Goal: Information Seeking & Learning: Learn about a topic

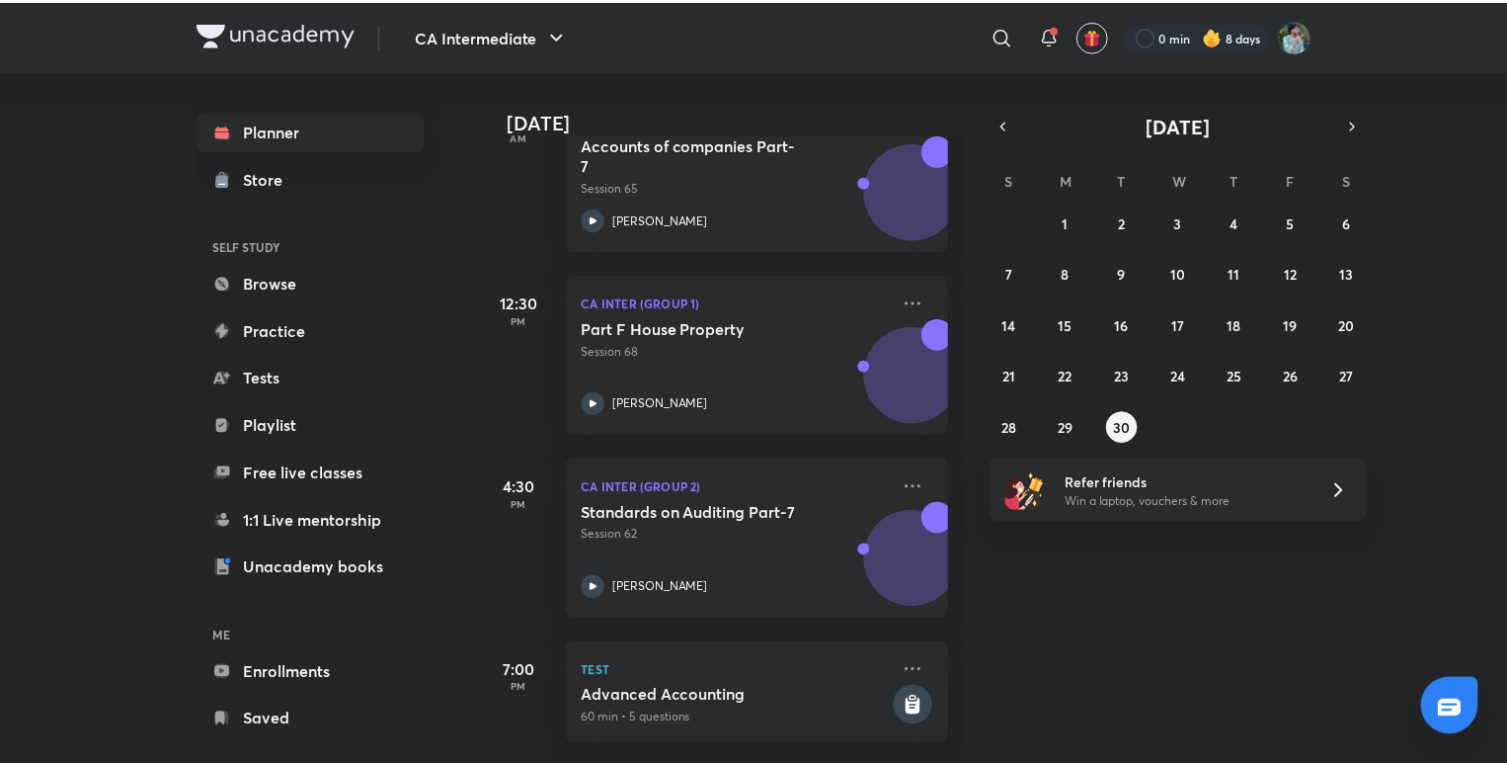
scroll to position [537, 0]
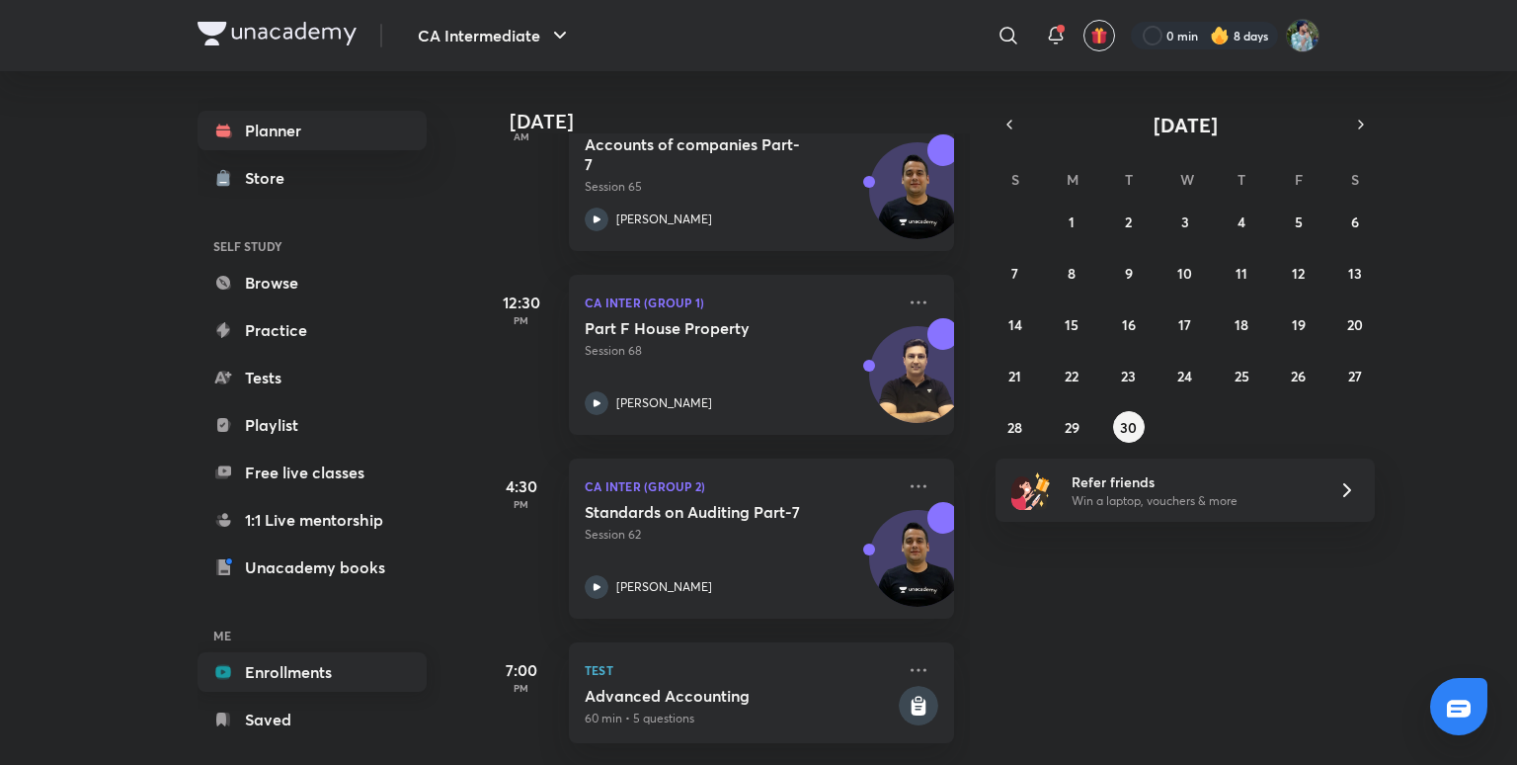
click at [296, 663] on link "Enrollments" at bounding box center [312, 672] width 229 height 40
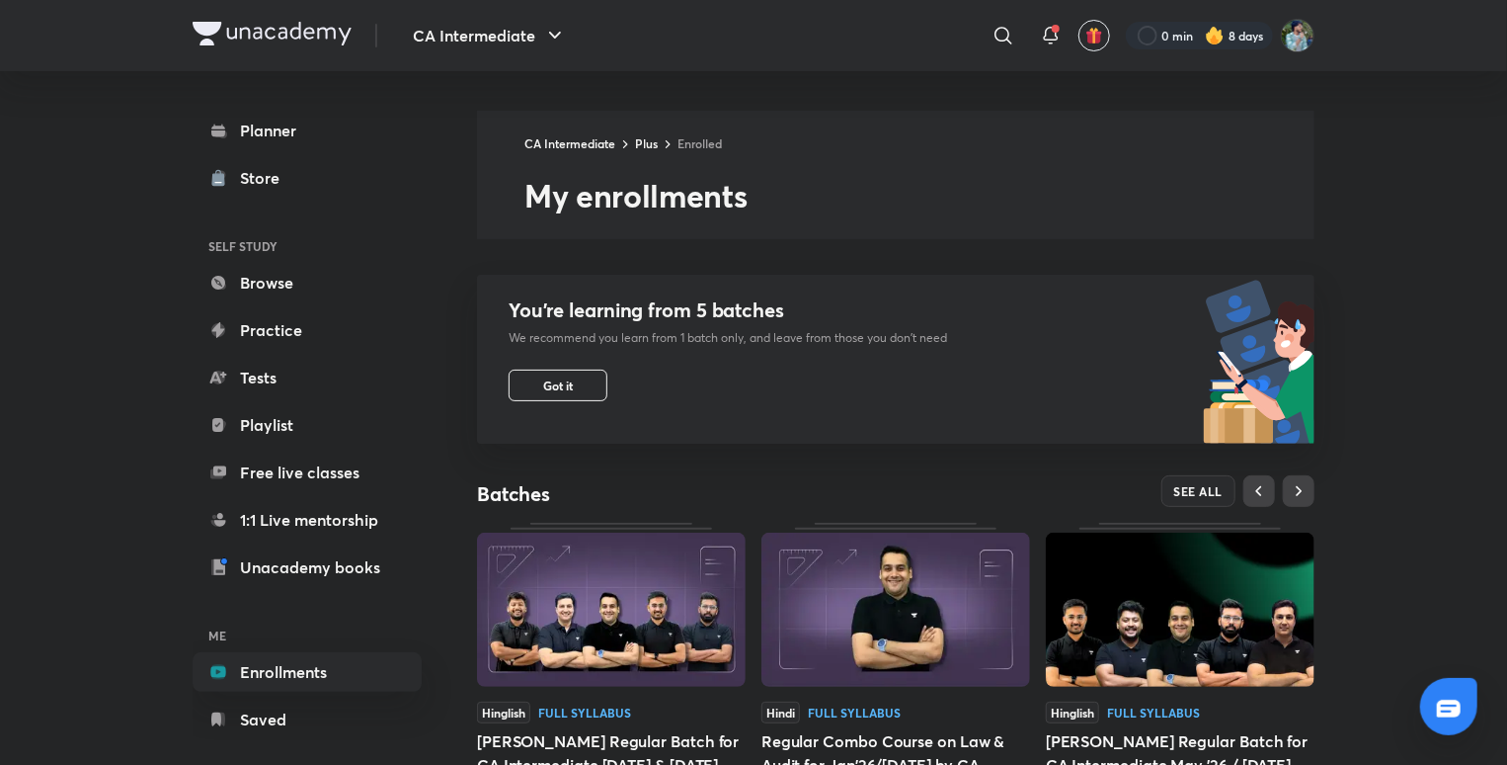
scroll to position [597, 0]
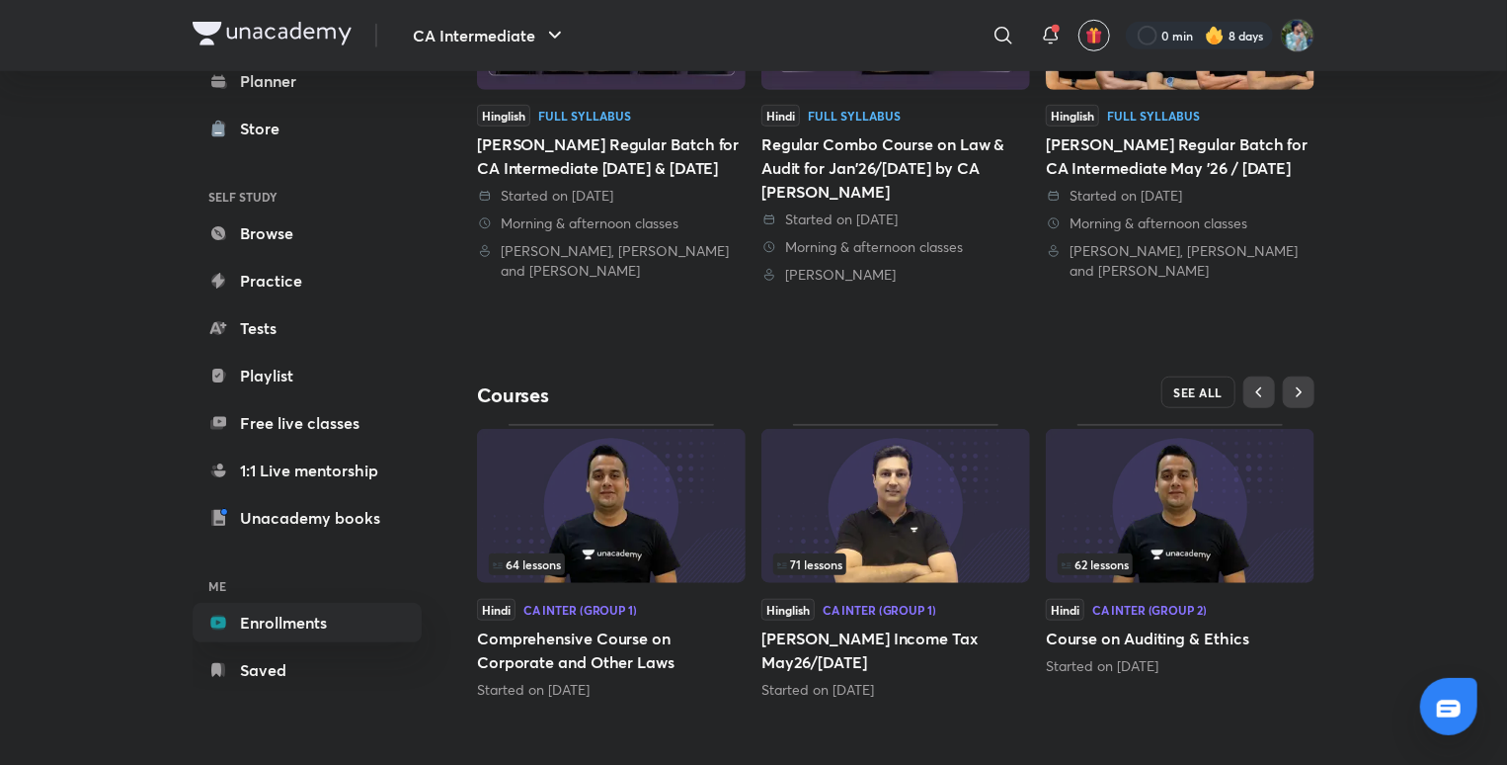
click at [1214, 397] on span "SEE ALL" at bounding box center [1199, 392] width 49 height 14
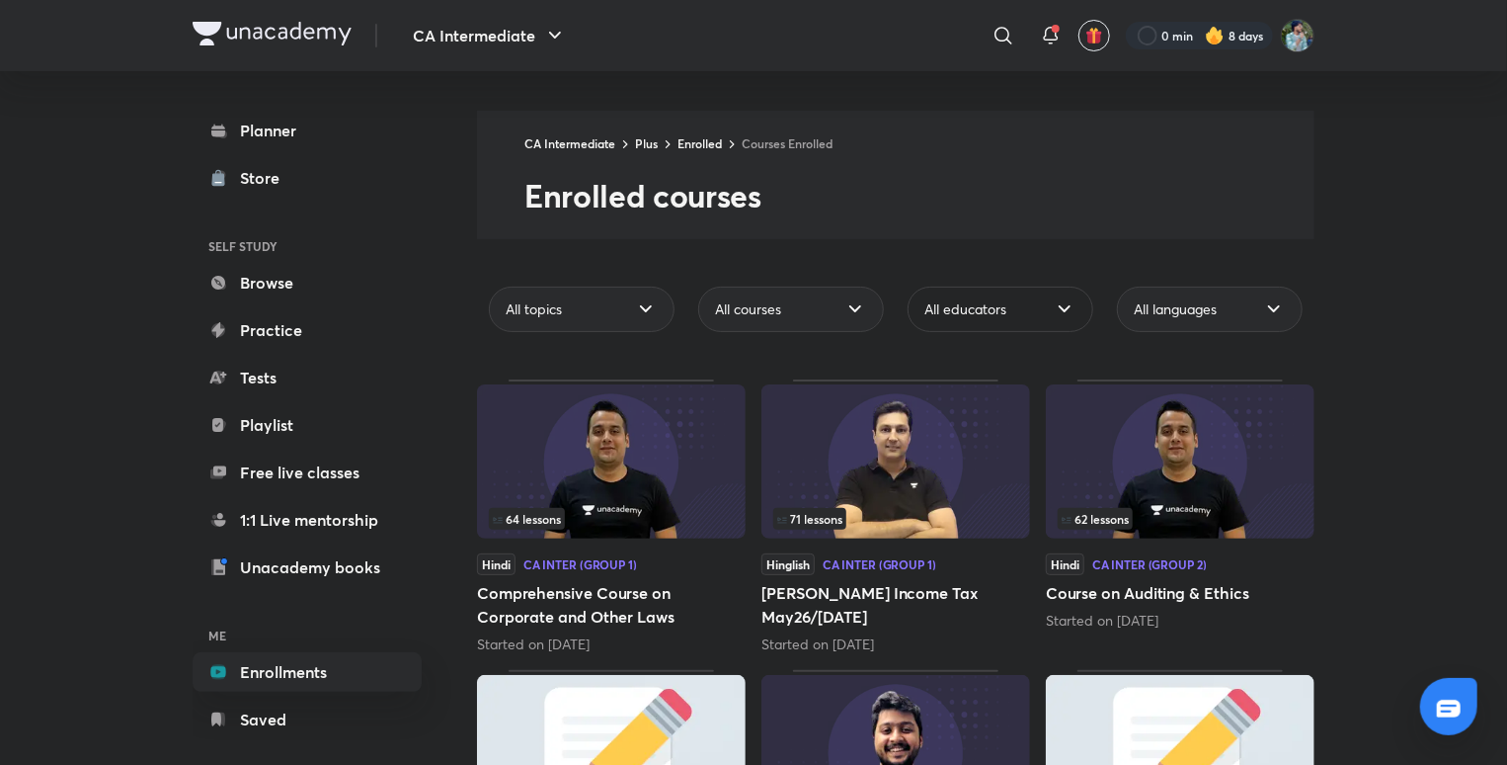
click at [1018, 318] on div "All educators" at bounding box center [1001, 308] width 186 height 45
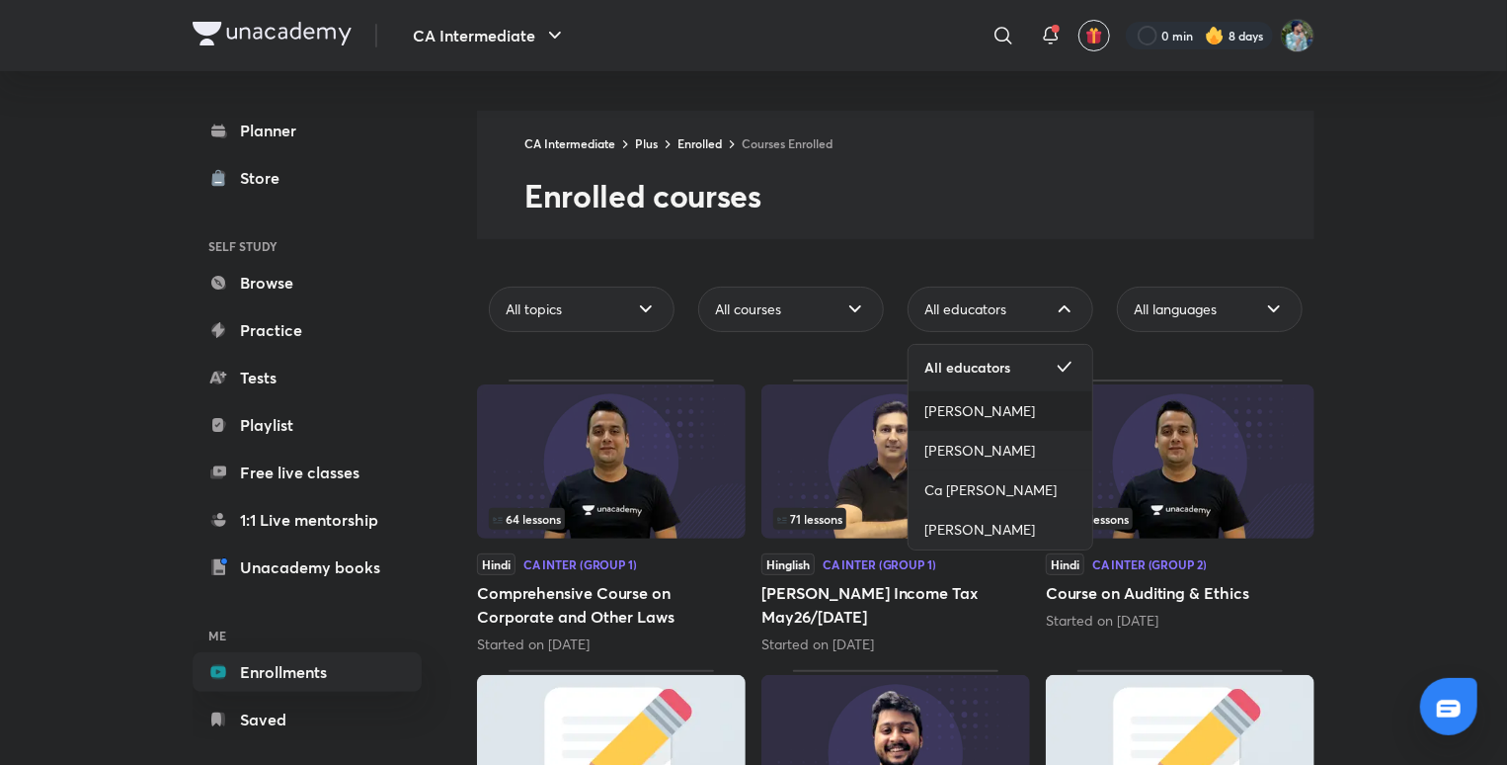
click at [952, 401] on span "[PERSON_NAME]" at bounding box center [980, 411] width 111 height 20
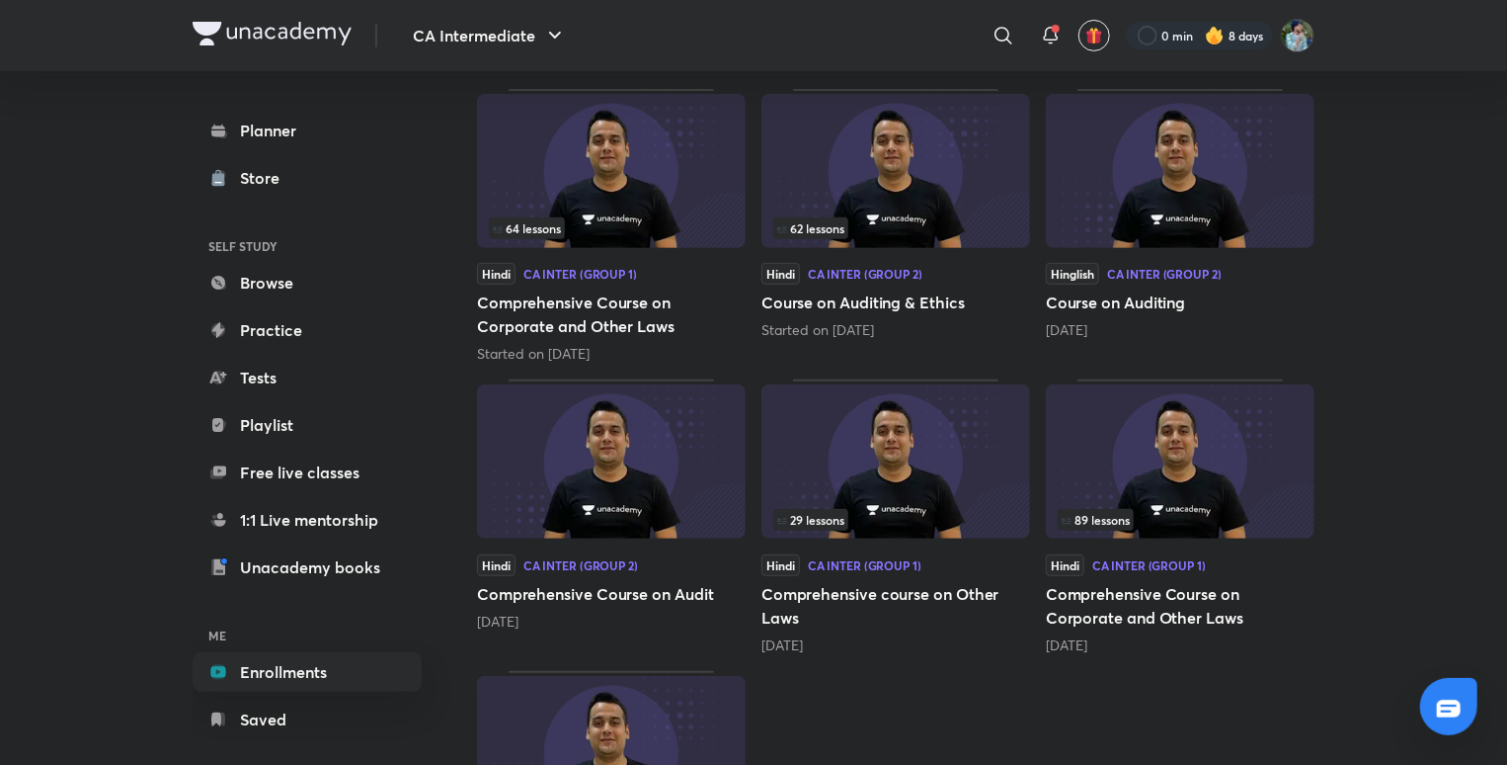
scroll to position [481, 0]
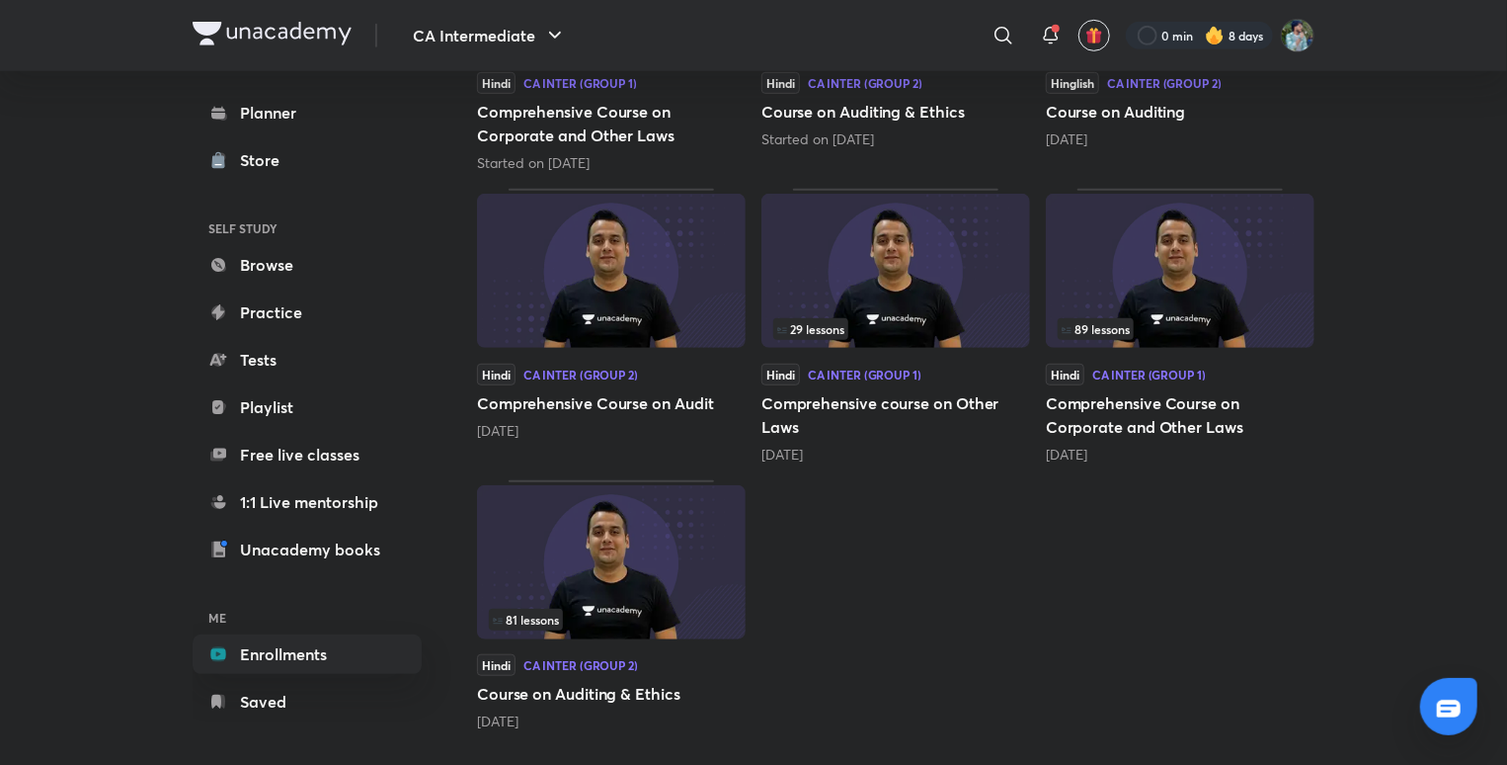
click at [589, 624] on div "81 lessons" at bounding box center [611, 620] width 245 height 22
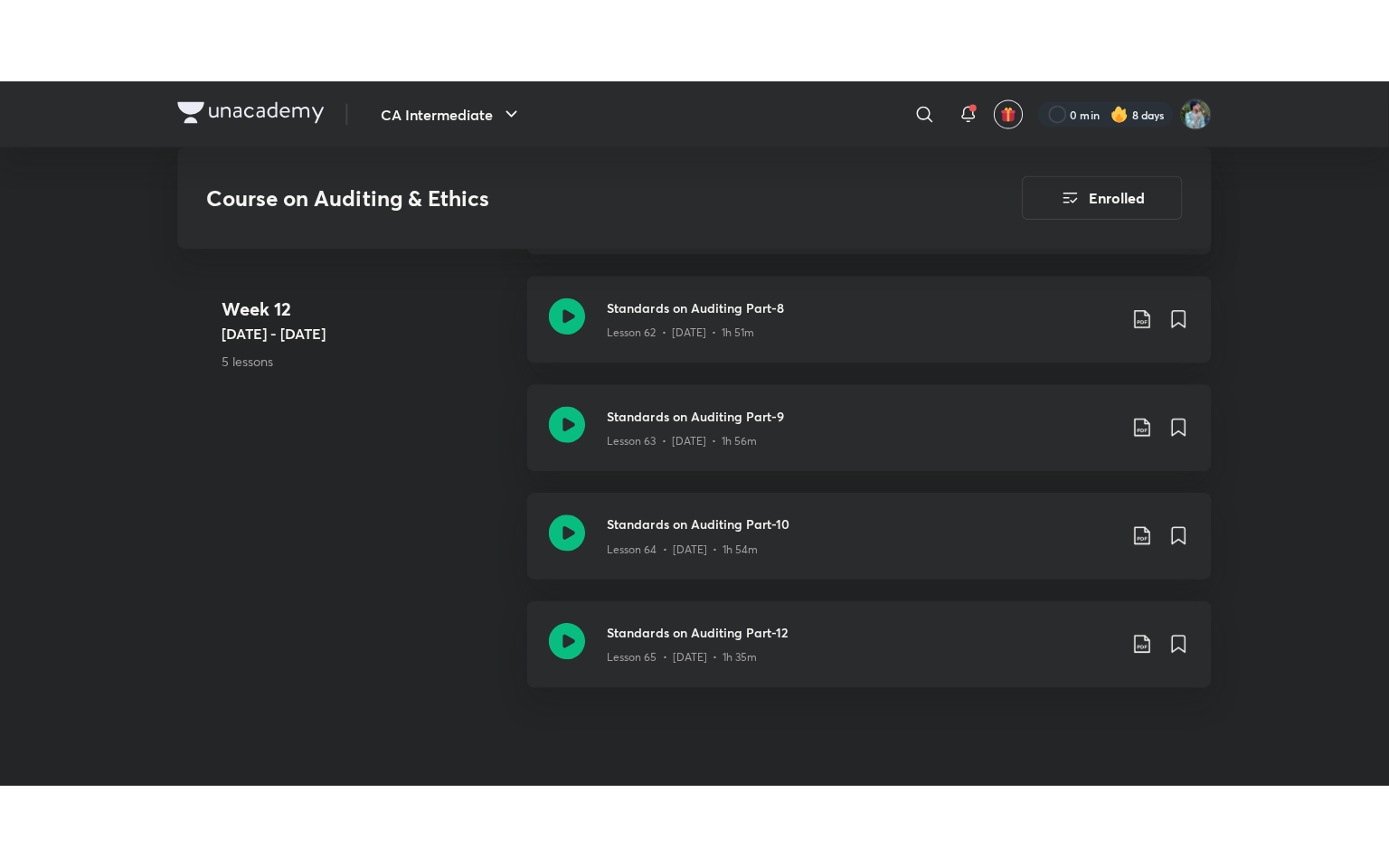
scroll to position [8664, 0]
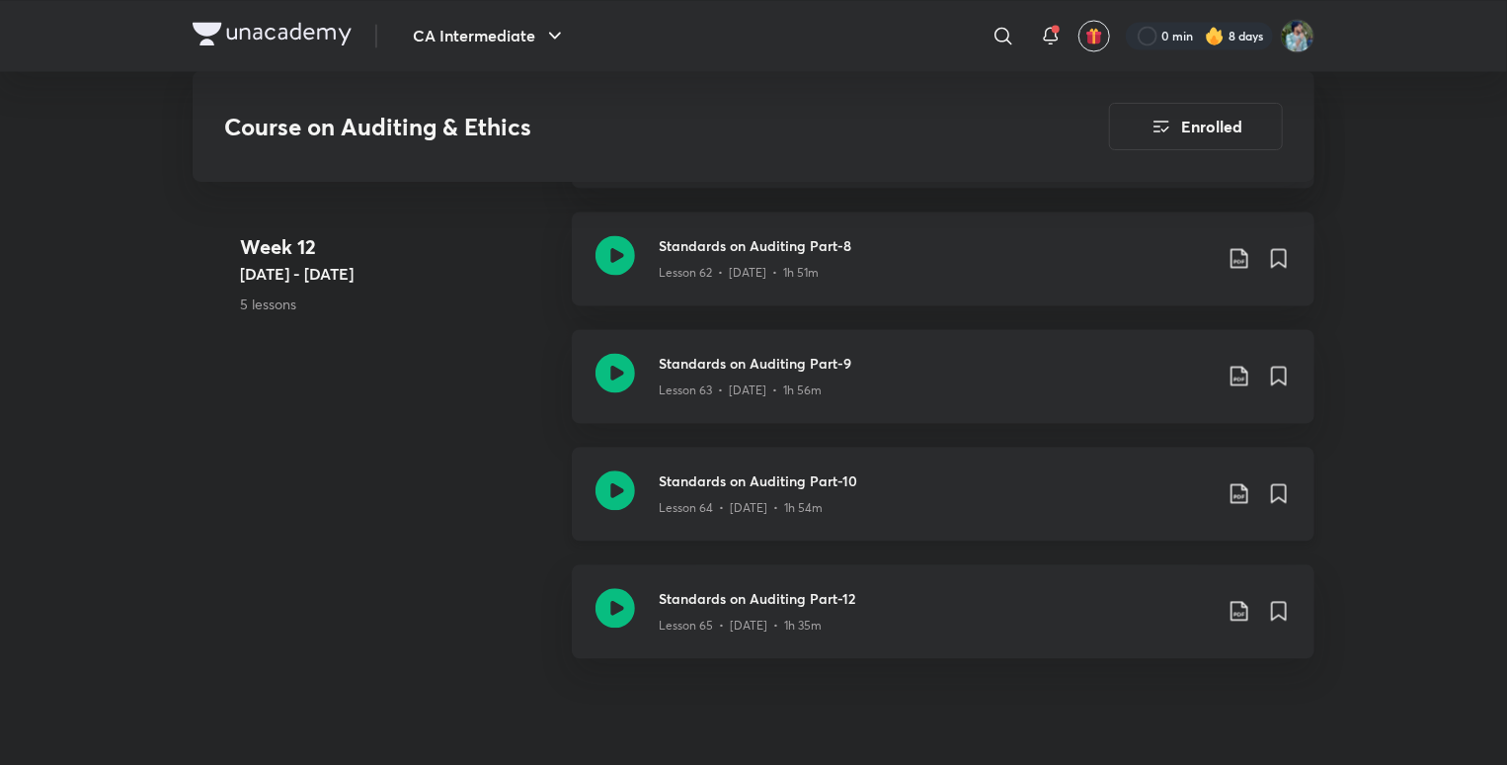
click at [585, 499] on div "Standards on Auditing Part-10 Lesson 64 • [DATE] • 1h 54m" at bounding box center [943, 494] width 743 height 94
